Goal: Task Accomplishment & Management: Use online tool/utility

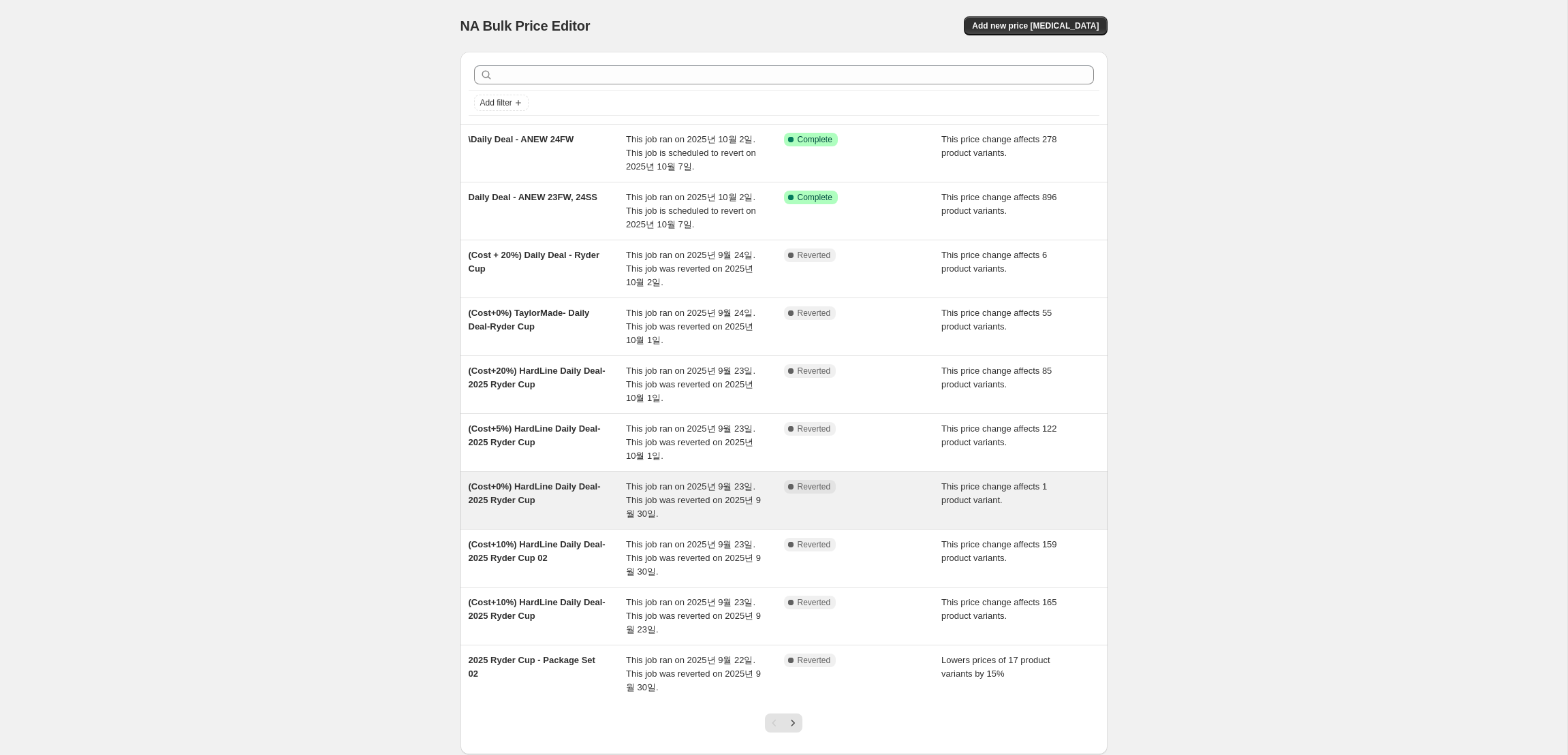
scroll to position [82, 0]
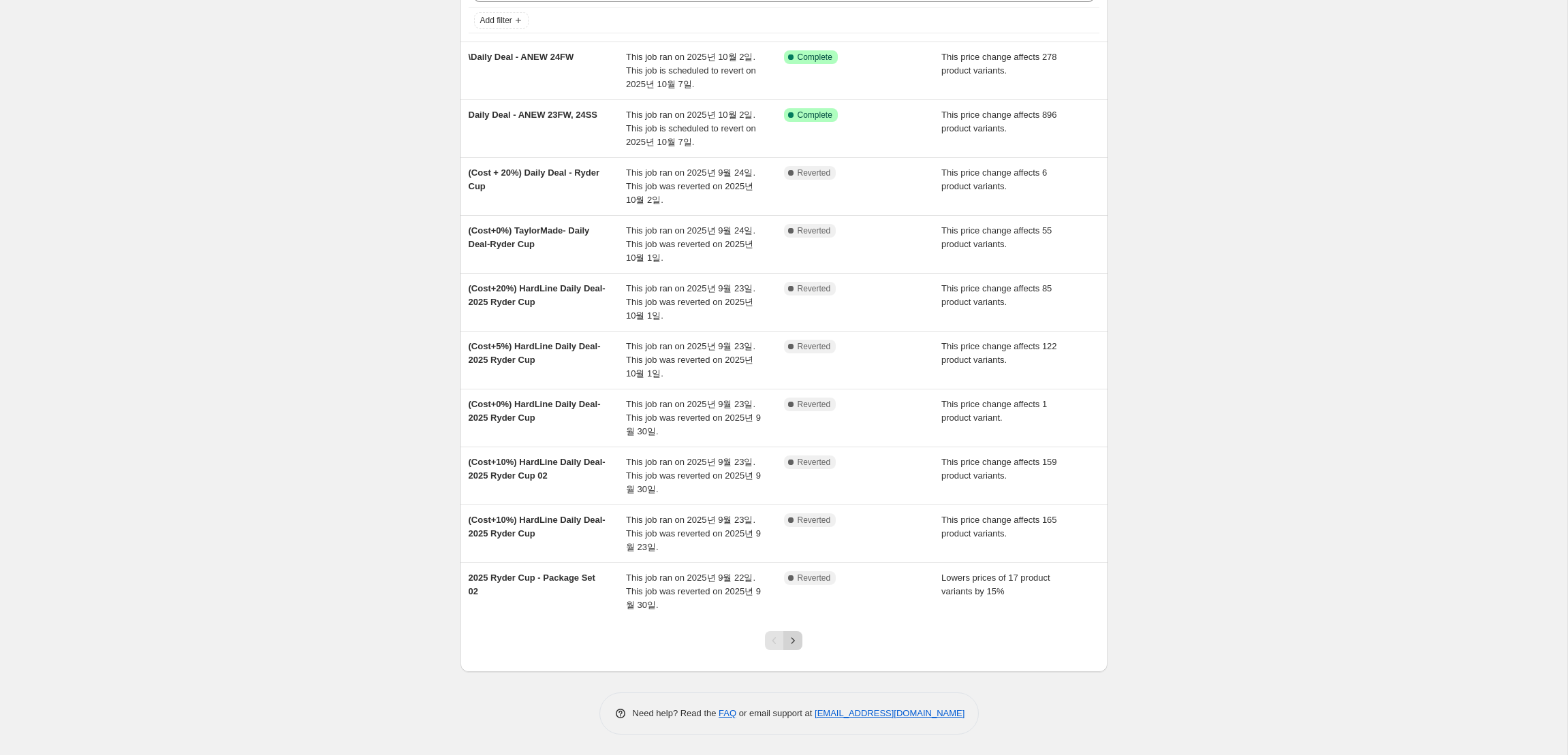
click at [790, 645] on icon "Next" at bounding box center [792, 640] width 14 height 14
click at [796, 643] on icon "Next" at bounding box center [792, 640] width 14 height 14
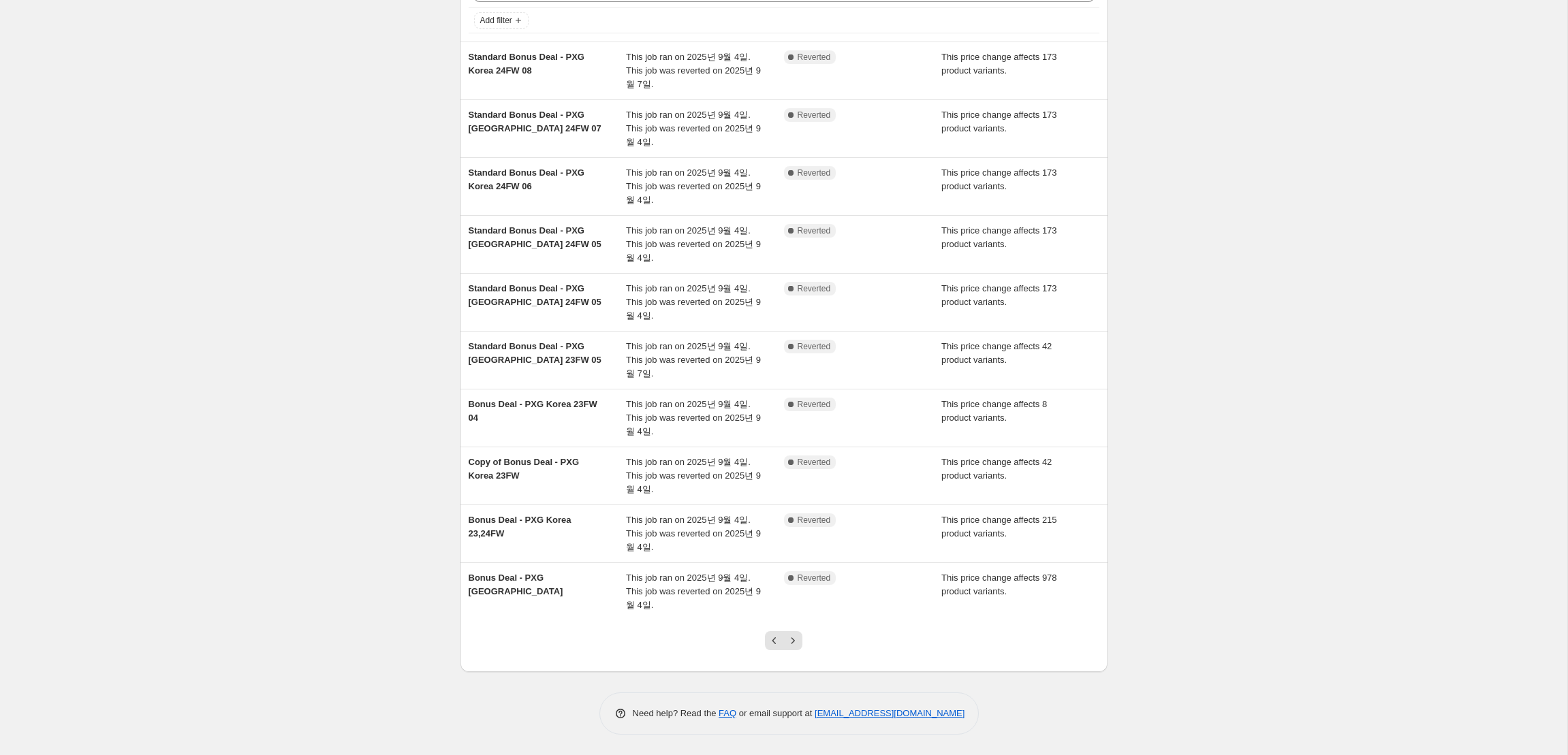
click at [801, 650] on div "Pagination" at bounding box center [792, 640] width 19 height 19
click at [796, 642] on icon "Next" at bounding box center [792, 640] width 14 height 14
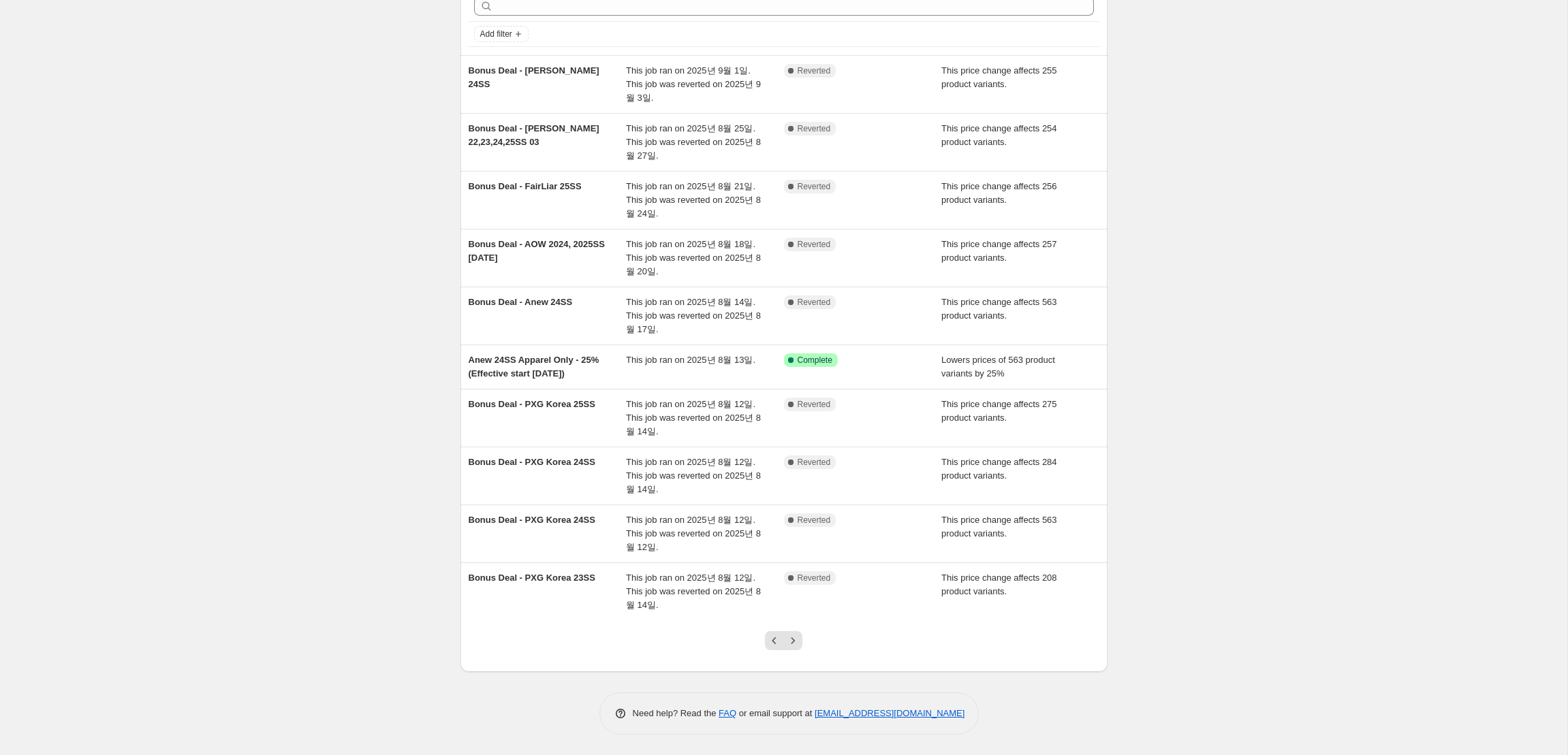
click at [793, 651] on div at bounding box center [783, 645] width 55 height 52
click at [794, 639] on icon "Next" at bounding box center [792, 640] width 14 height 14
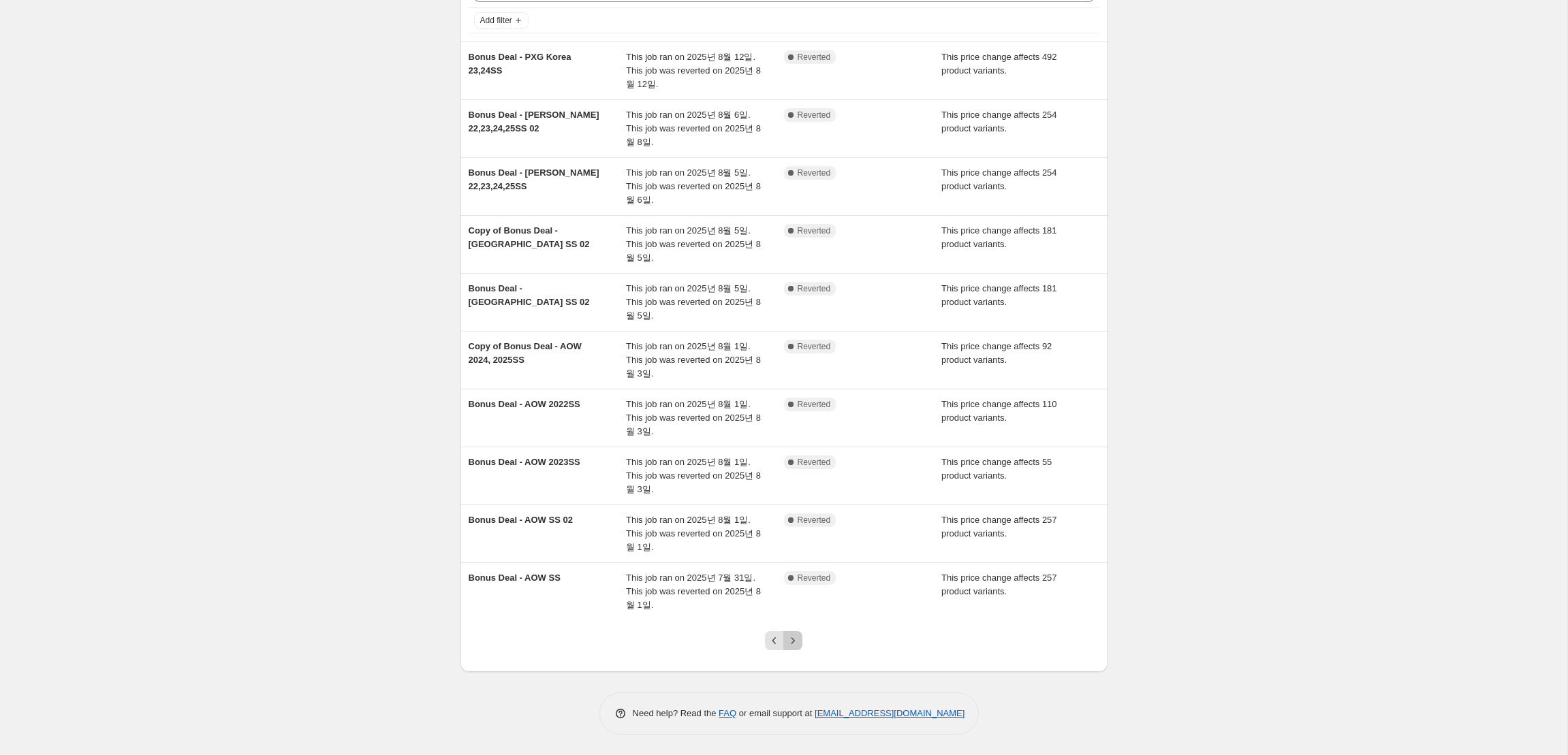
click at [796, 640] on icon "Next" at bounding box center [792, 640] width 14 height 14
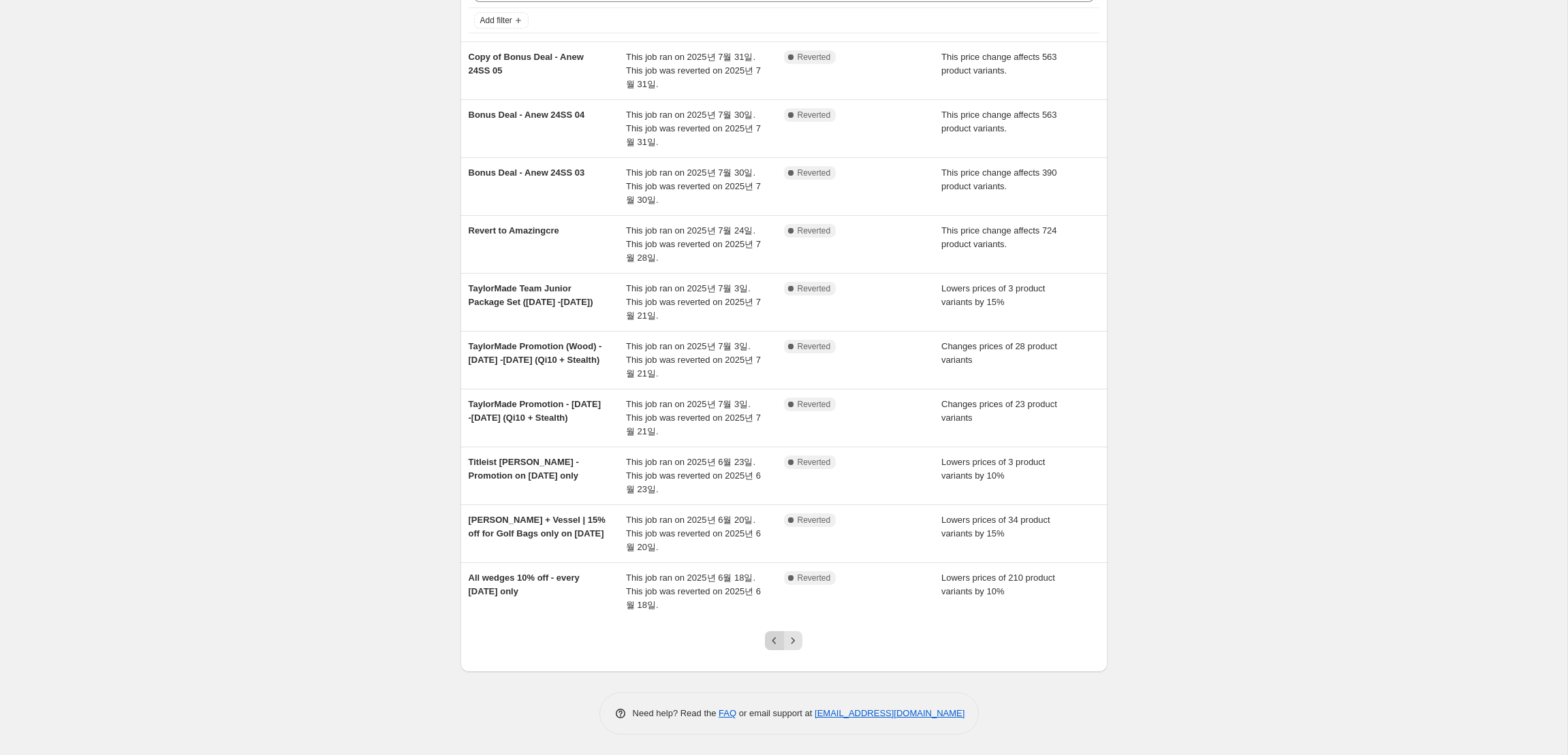
click at [769, 643] on icon "Previous" at bounding box center [775, 640] width 14 height 14
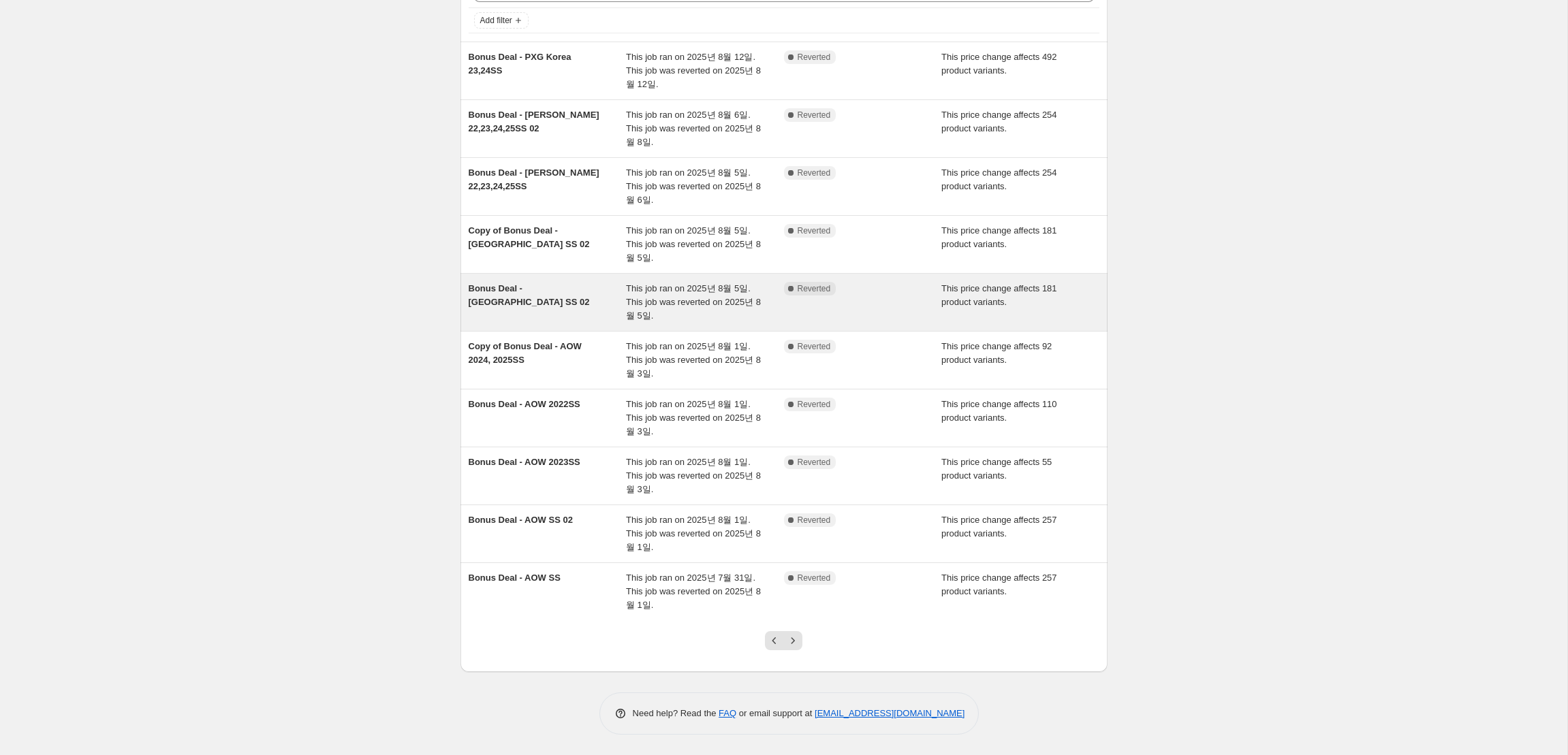
click at [723, 303] on span "This job ran on 2025년 8월 5일. This job was reverted on 2025년 8월 5일." at bounding box center [693, 302] width 135 height 37
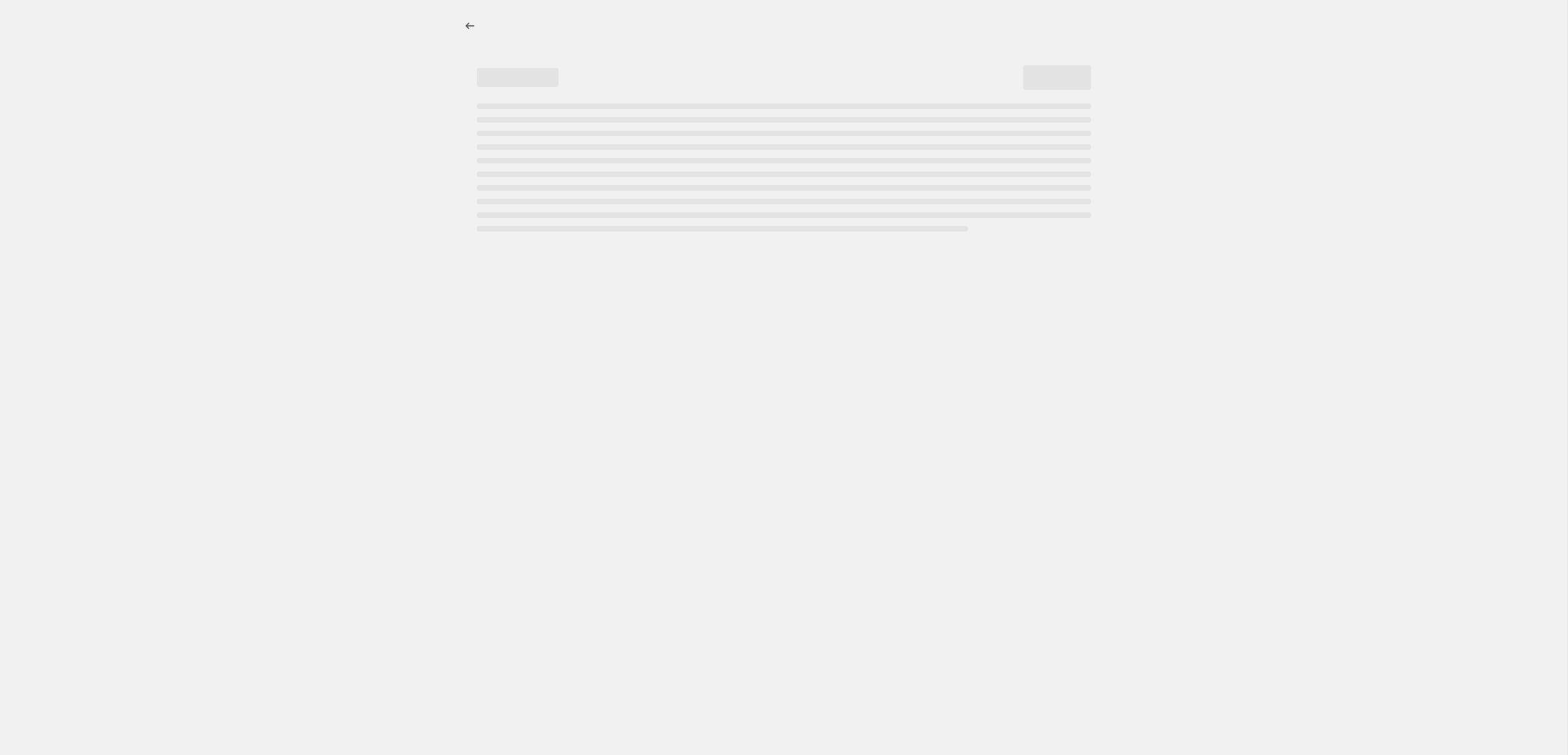
select select "margin"
select select "remove"
select select "collection"
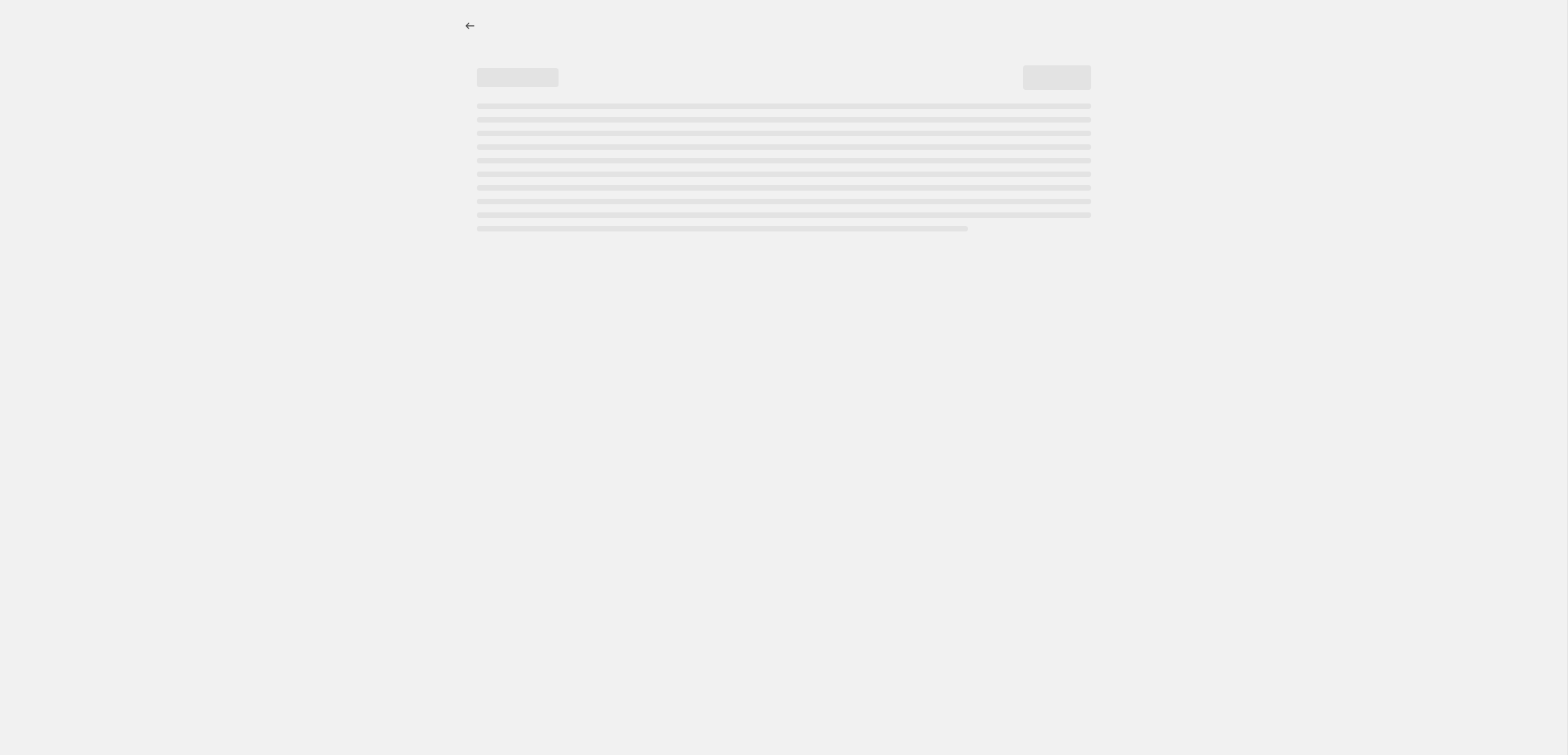
select select "collection"
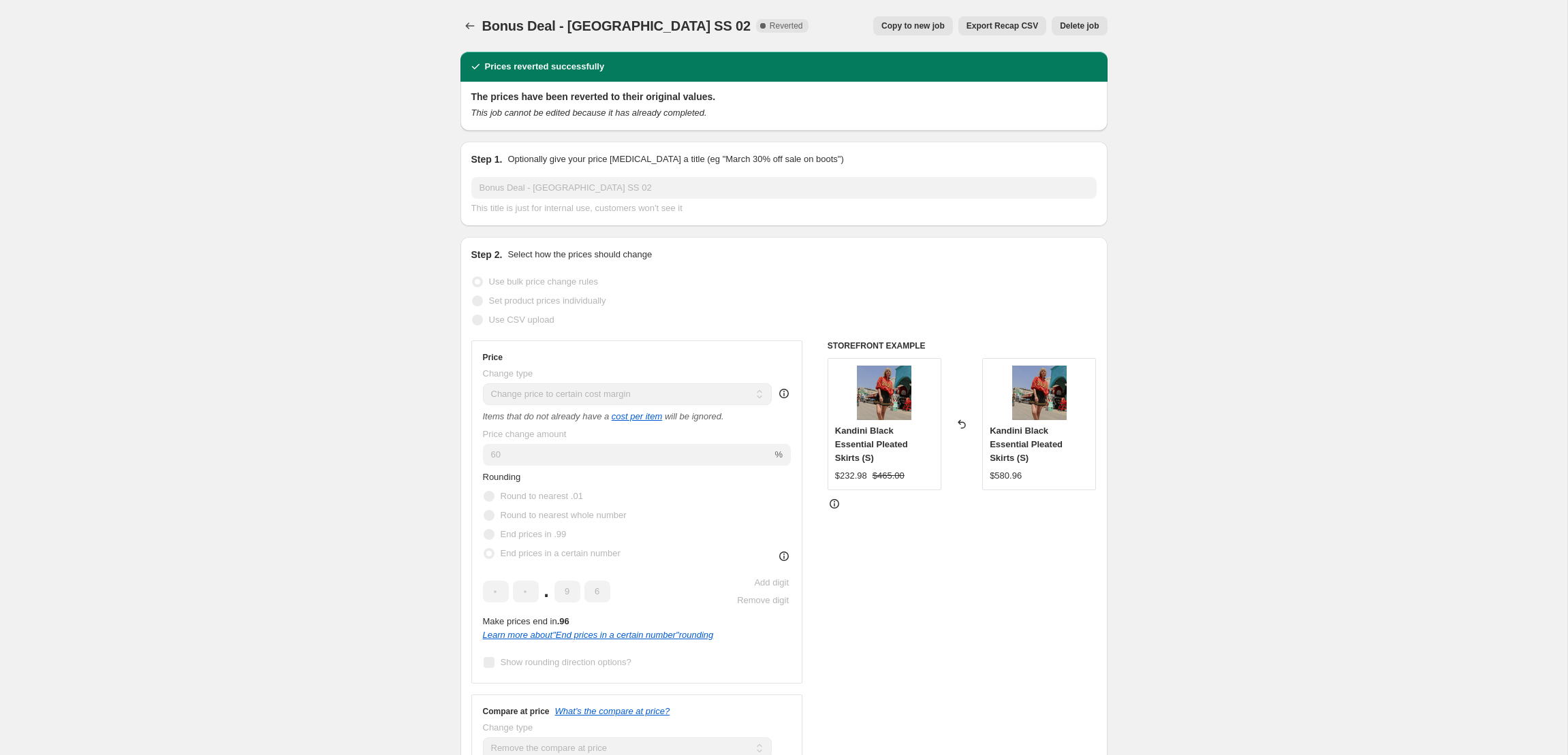
click at [1017, 27] on span "Export Recap CSV" at bounding box center [1002, 25] width 71 height 11
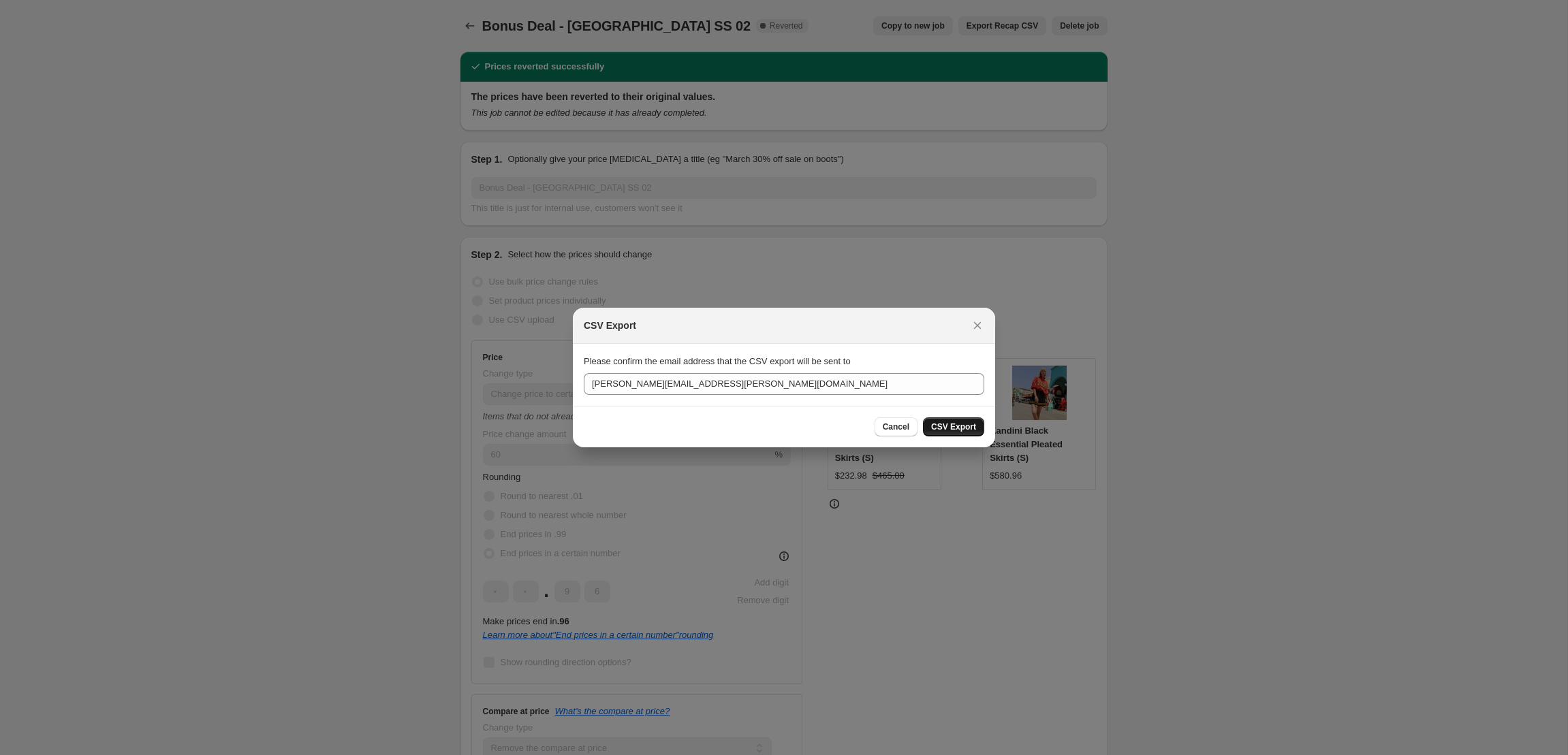
click at [949, 435] on button "CSV Export" at bounding box center [953, 426] width 61 height 19
